Goal: Task Accomplishment & Management: Manage account settings

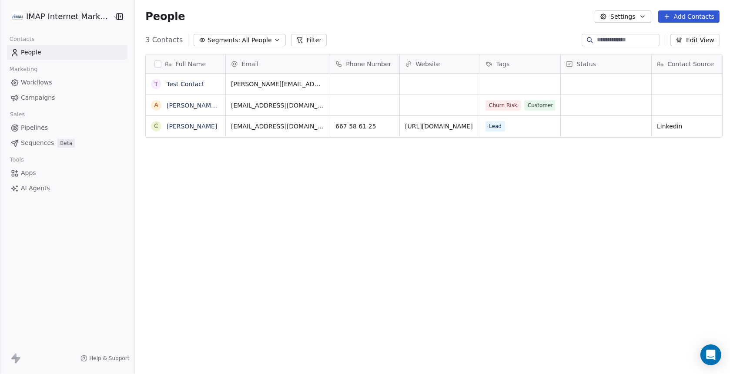
scroll to position [321, 591]
click at [709, 356] on icon "Open Intercom Messenger" at bounding box center [711, 354] width 10 height 11
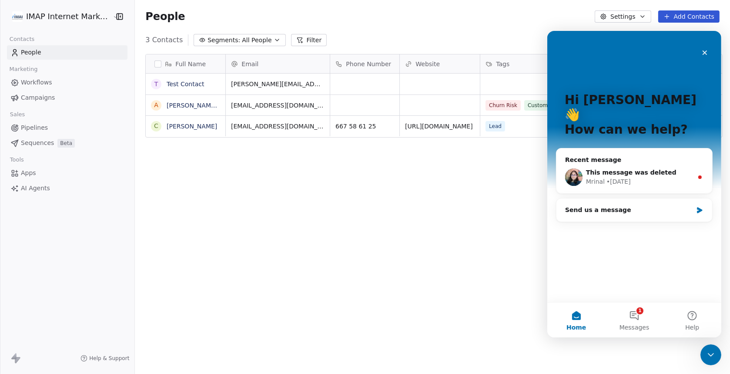
scroll to position [0, 0]
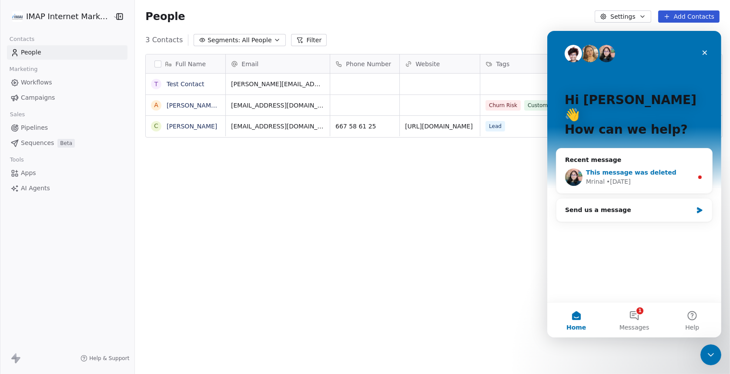
click at [616, 168] on span "This message was deleted" at bounding box center [630, 171] width 90 height 7
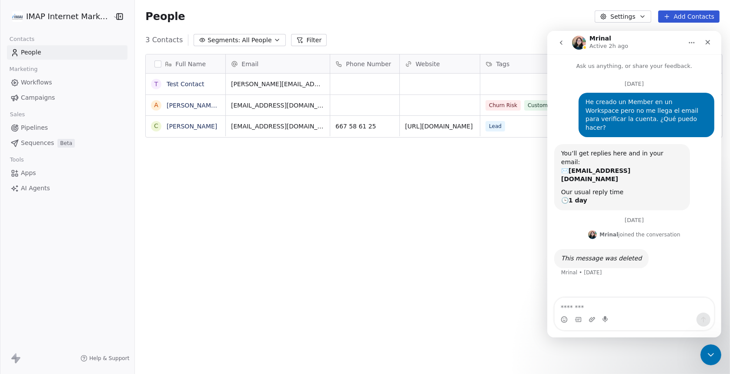
scroll to position [1, 0]
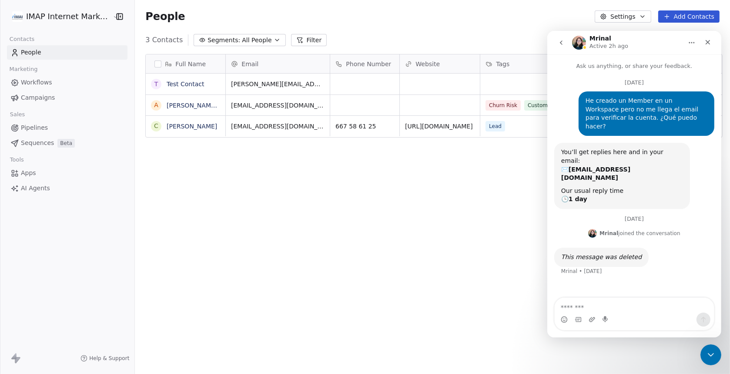
click at [85, 18] on html "IMAP Internet Marketing SL Contacts People Marketing Workflows Campaigns Sales …" at bounding box center [365, 187] width 730 height 374
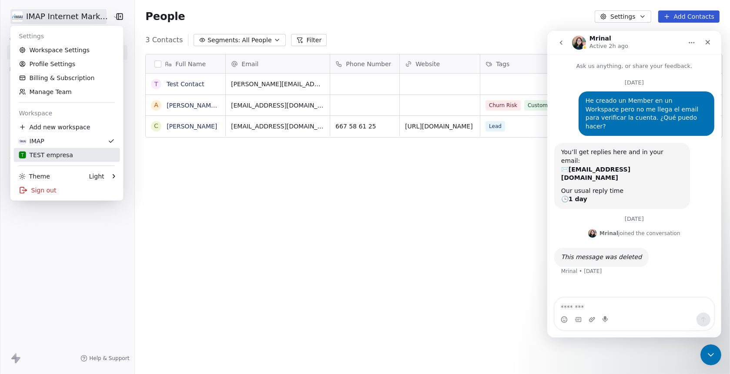
click at [50, 156] on div "T TEST empresa" at bounding box center [46, 155] width 54 height 9
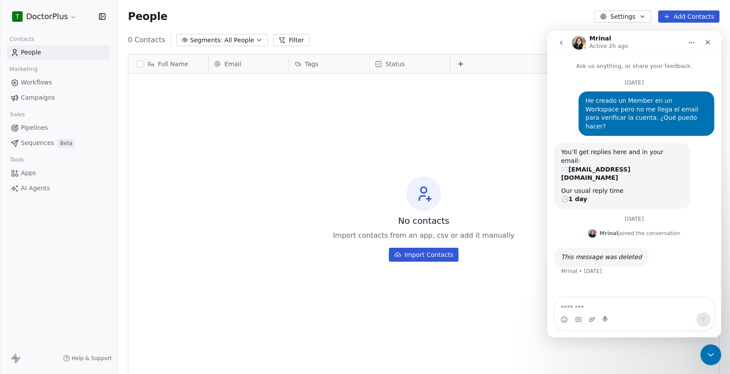
scroll to position [321, 606]
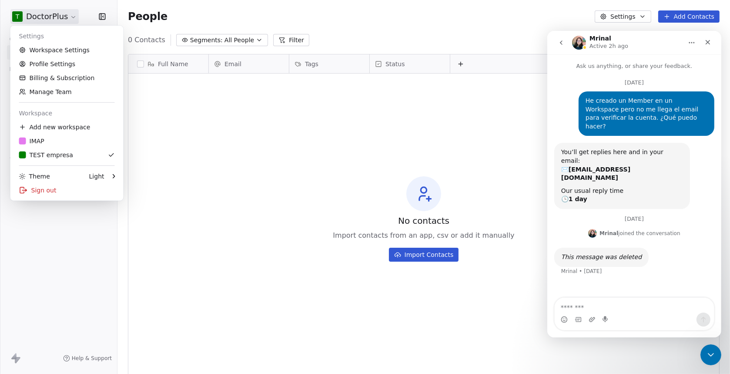
click at [36, 18] on html "T DoctorPlus Contacts People Marketing Workflows Campaigns Sales Pipelines Sequ…" at bounding box center [365, 187] width 730 height 374
click at [50, 92] on link "Manage Team" at bounding box center [67, 92] width 106 height 14
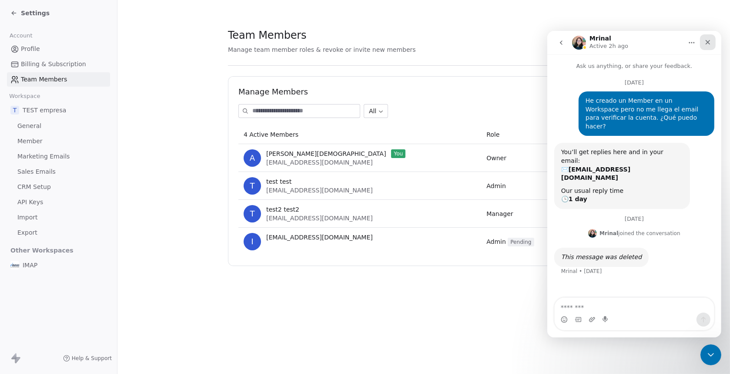
click at [709, 41] on icon "Close" at bounding box center [707, 41] width 7 height 7
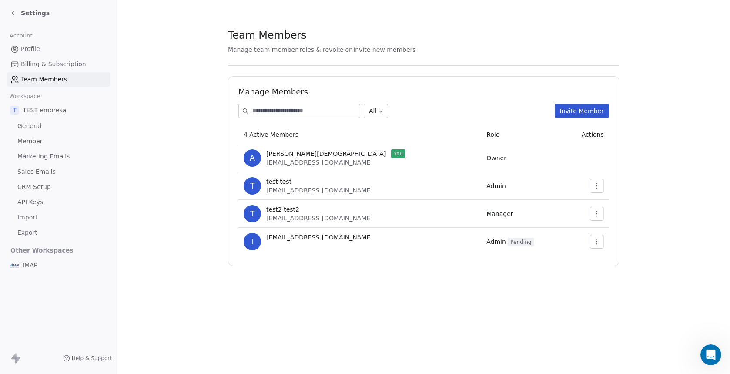
click at [599, 238] on icon "button" at bounding box center [596, 241] width 7 height 7
click at [610, 260] on div "Resend Invite" at bounding box center [619, 261] width 52 height 14
click at [706, 352] on icon "Open Intercom Messenger" at bounding box center [710, 353] width 14 height 14
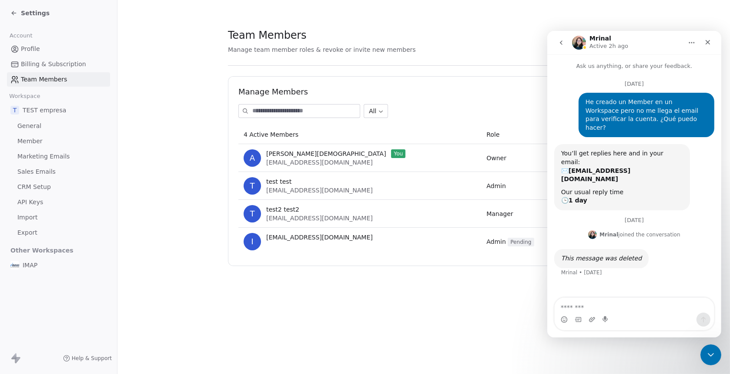
click at [587, 308] on textarea "Message…" at bounding box center [633, 304] width 159 height 15
type textarea "**********"
click at [382, 317] on div "Team Members Manage team member roles & revoke or invite new members Manage Mem…" at bounding box center [423, 187] width 612 height 374
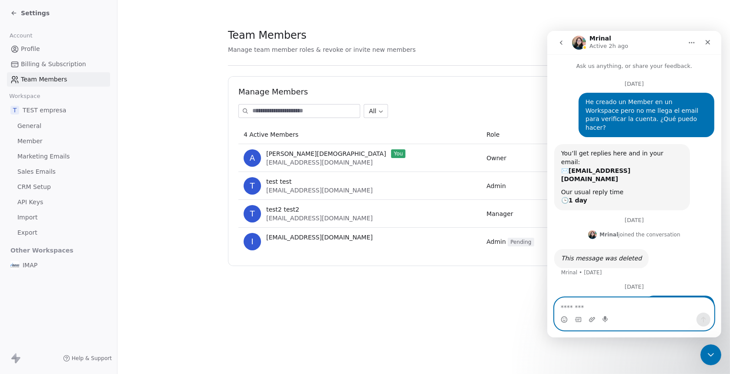
click at [576, 301] on textarea "Message…" at bounding box center [634, 304] width 160 height 15
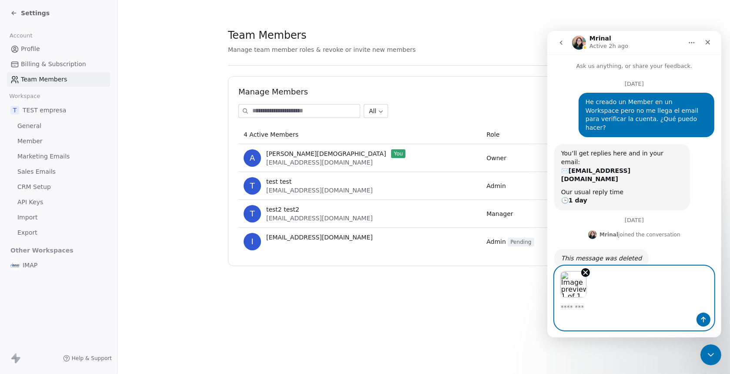
scroll to position [32, 0]
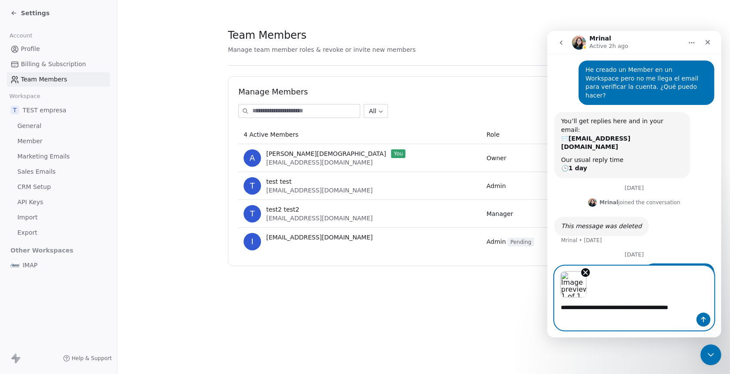
type textarea "**********"
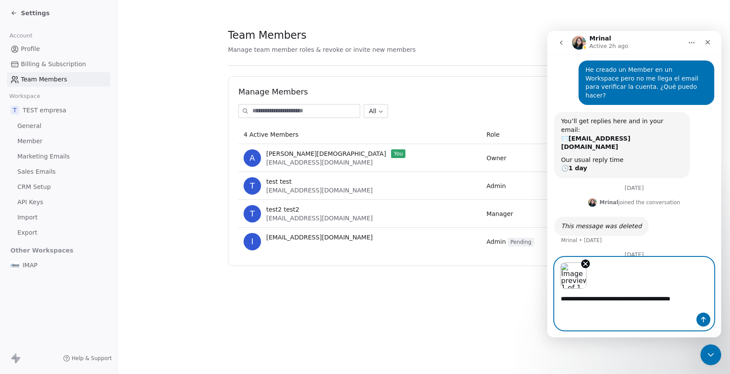
scroll to position [55, 0]
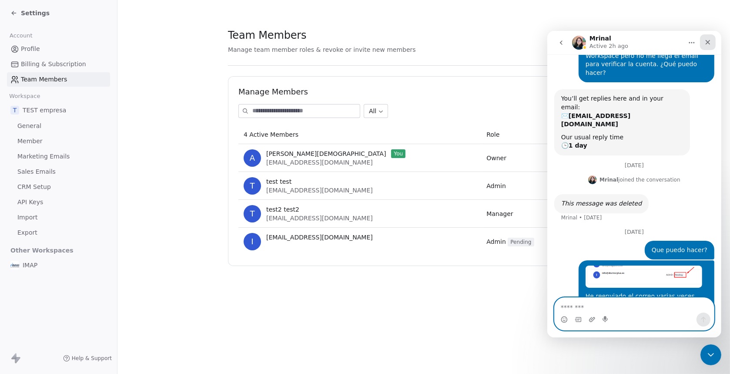
drag, startPoint x: 710, startPoint y: 43, endPoint x: 1258, endPoint y: 74, distance: 548.5
click at [710, 43] on icon "Close" at bounding box center [707, 41] width 7 height 7
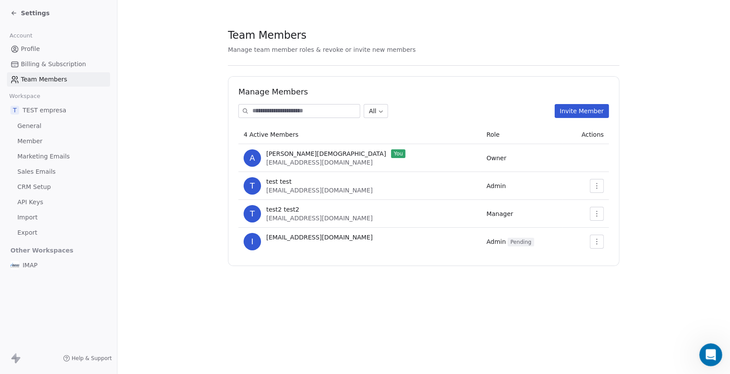
click at [707, 355] on icon "Open Intercom Messenger" at bounding box center [709, 353] width 6 height 7
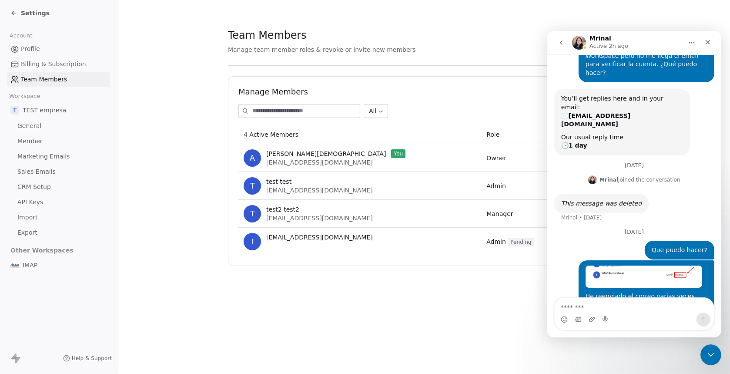
click at [478, 303] on div "Team Members Manage team member roles & revoke or invite new members Manage Mem…" at bounding box center [423, 187] width 612 height 374
click at [11, 12] on icon at bounding box center [13, 13] width 7 height 7
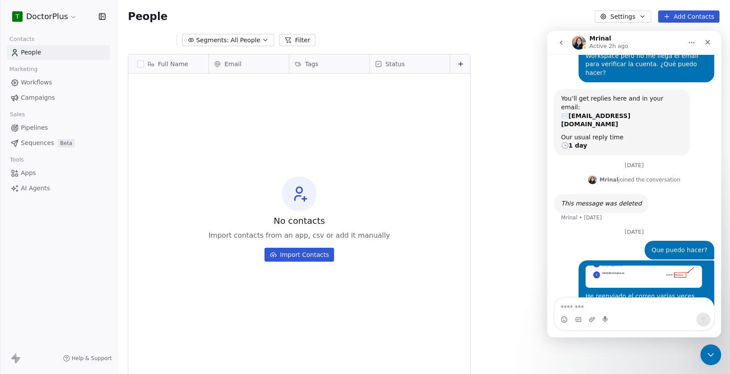
scroll to position [321, 606]
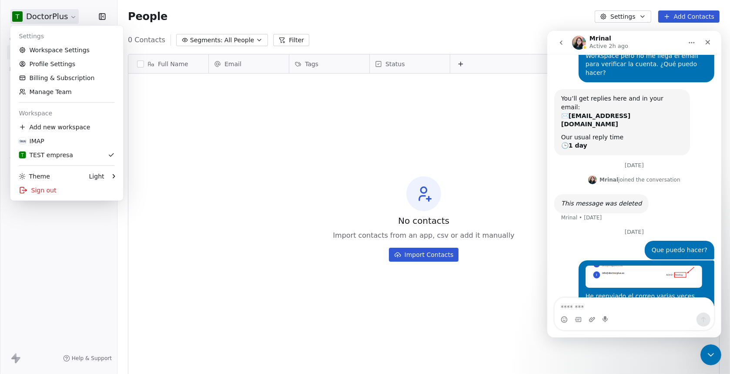
click at [62, 17] on html "T DoctorPlus Contacts People Marketing Workflows Campaigns Sales Pipelines Sequ…" at bounding box center [365, 187] width 730 height 374
click at [595, 303] on textarea "Message…" at bounding box center [633, 304] width 159 height 15
type textarea "*"
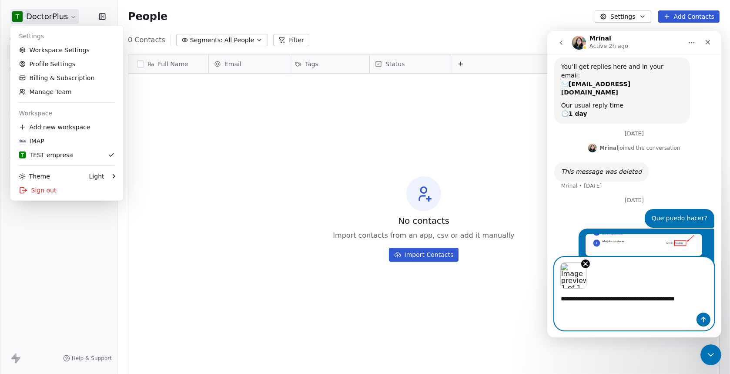
scroll to position [96, 0]
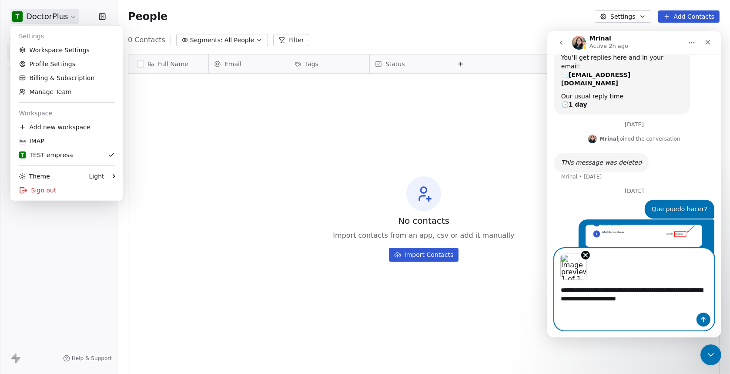
type textarea "**********"
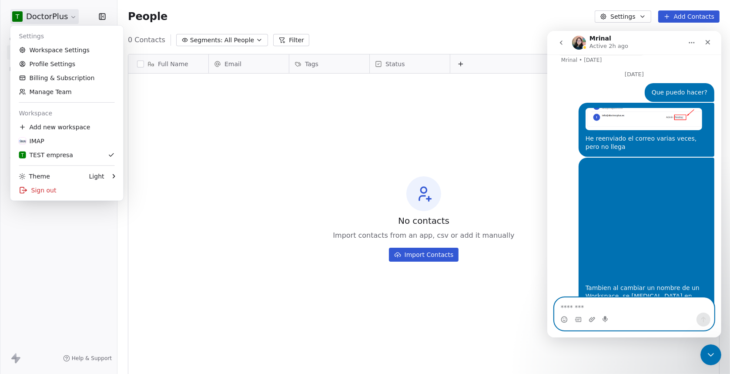
scroll to position [213, 0]
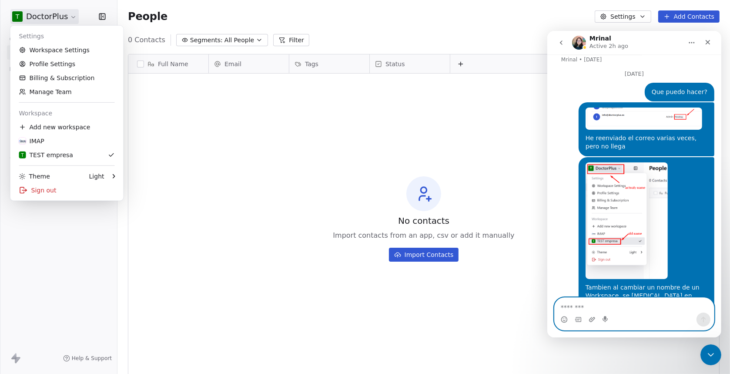
click at [496, 26] on html "T DoctorPlus Contacts People Marketing Workflows Campaigns Sales Pipelines Sequ…" at bounding box center [365, 187] width 730 height 374
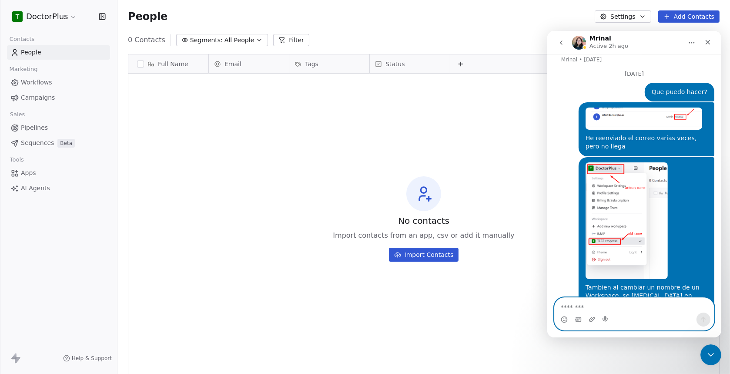
click at [642, 17] on icon "button" at bounding box center [642, 16] width 7 height 7
click at [642, 17] on html "T DoctorPlus Contacts People Marketing Workflows Campaigns Sales Pipelines Sequ…" at bounding box center [365, 187] width 730 height 374
click at [708, 43] on icon "Close" at bounding box center [707, 42] width 5 height 5
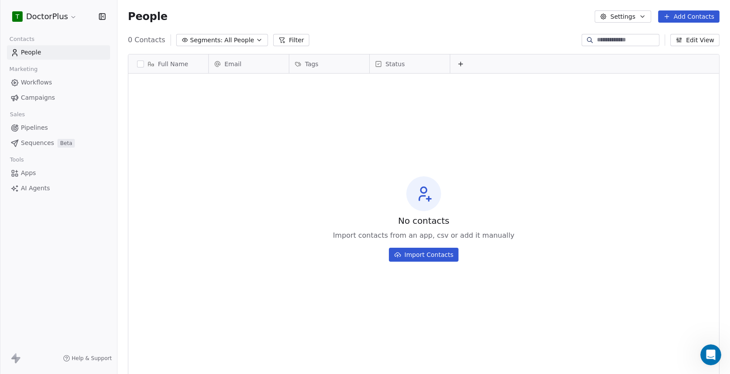
click at [648, 16] on button "Settings" at bounding box center [623, 16] width 56 height 12
click at [520, 30] on html "T DoctorPlus Contacts People Marketing Workflows Campaigns Sales Pipelines Sequ…" at bounding box center [365, 187] width 730 height 374
click at [87, 353] on div "Help & Support" at bounding box center [58, 357] width 117 height 31
click at [88, 361] on span "Help & Support" at bounding box center [92, 358] width 40 height 7
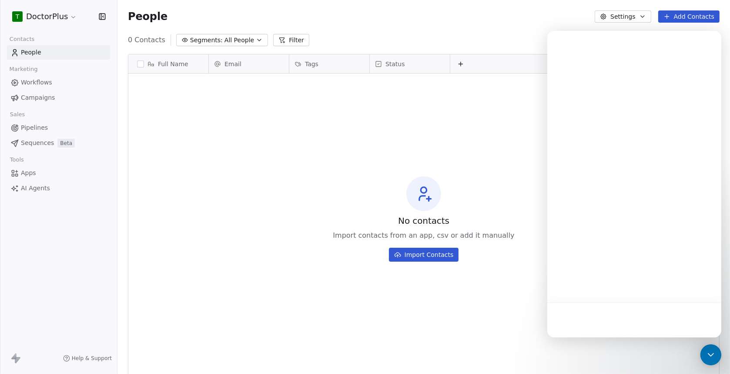
scroll to position [0, 0]
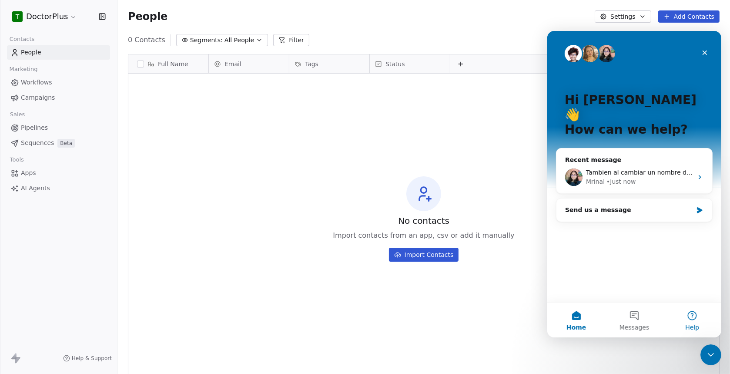
click at [691, 321] on button "Help" at bounding box center [692, 319] width 58 height 35
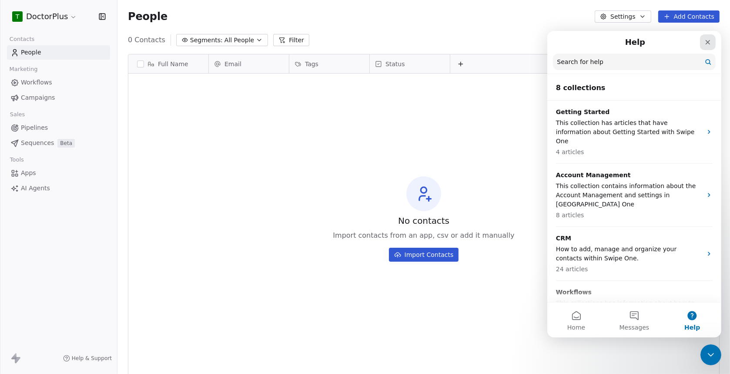
click at [708, 42] on icon "Close" at bounding box center [707, 42] width 5 height 5
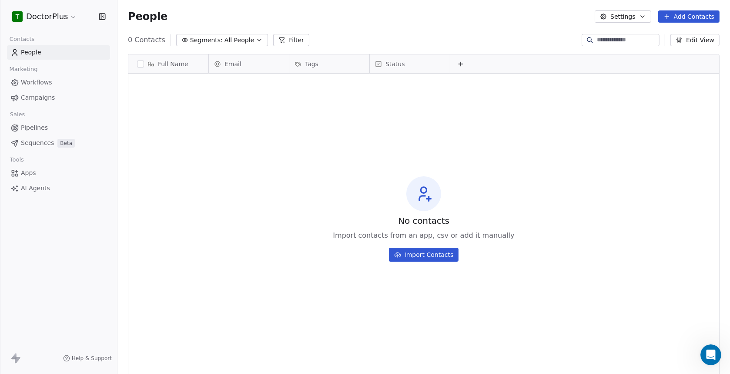
click at [47, 85] on span "Workflows" at bounding box center [36, 82] width 31 height 9
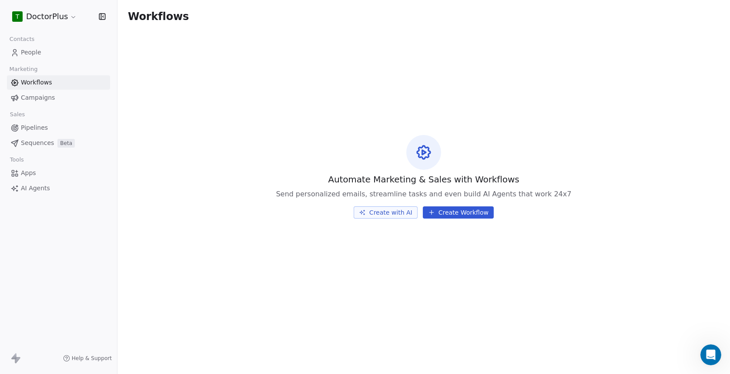
click at [33, 52] on span "People" at bounding box center [31, 52] width 20 height 9
